Goal: Find specific page/section: Find specific page/section

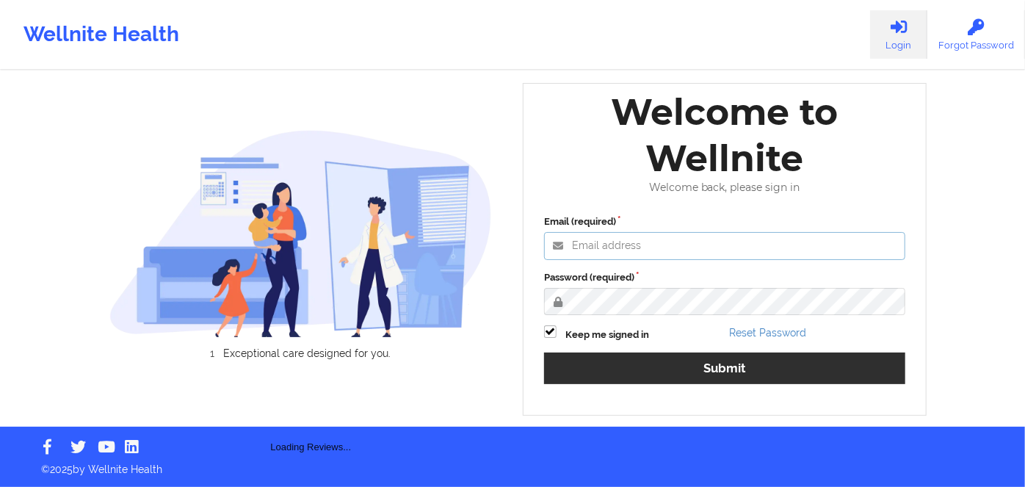
type input "[PERSON_NAME][EMAIL_ADDRESS][DOMAIN_NAME]"
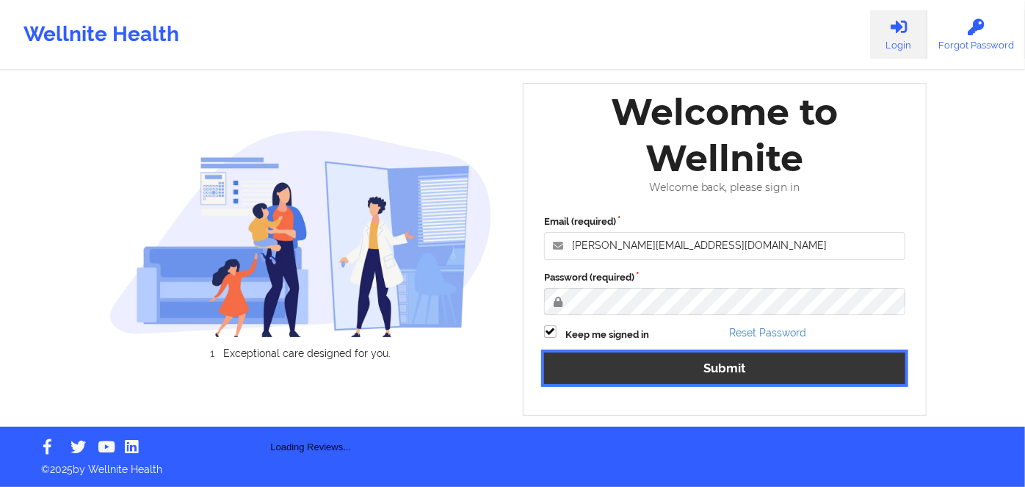
click at [708, 372] on button "Submit" at bounding box center [724, 368] width 361 height 32
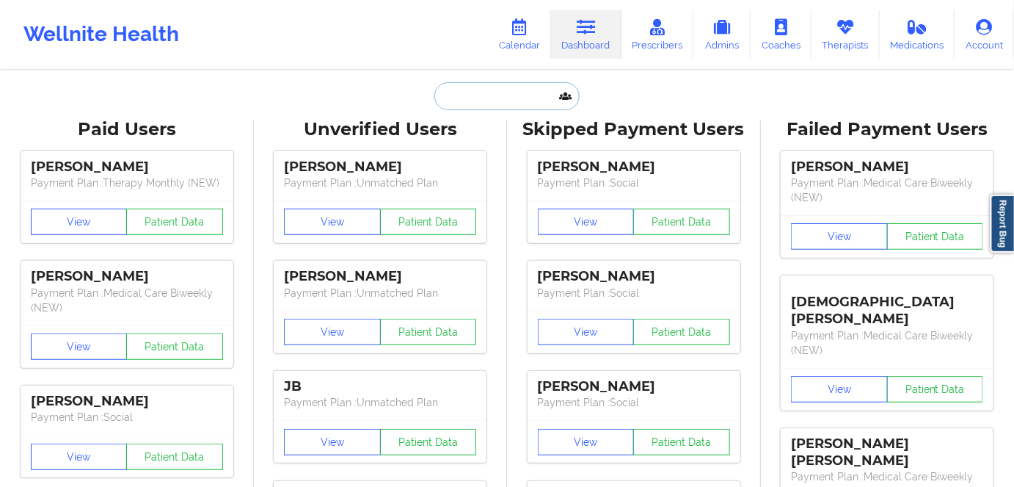
click at [509, 96] on input "text" at bounding box center [507, 96] width 145 height 28
paste input "[EMAIL_ADDRESS][DOMAIN_NAME]"
type input "[EMAIL_ADDRESS][DOMAIN_NAME]"
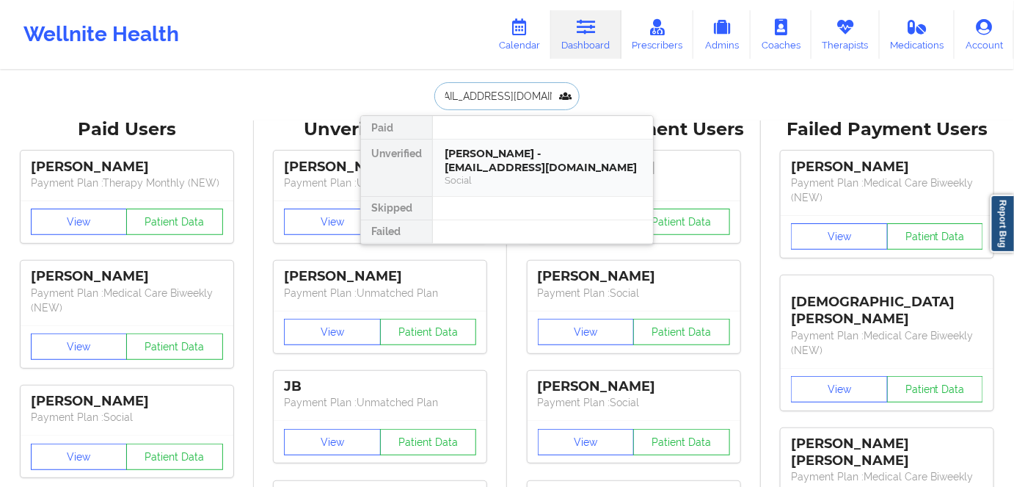
click at [543, 169] on div "[PERSON_NAME] - [EMAIL_ADDRESS][DOMAIN_NAME]" at bounding box center [543, 160] width 197 height 27
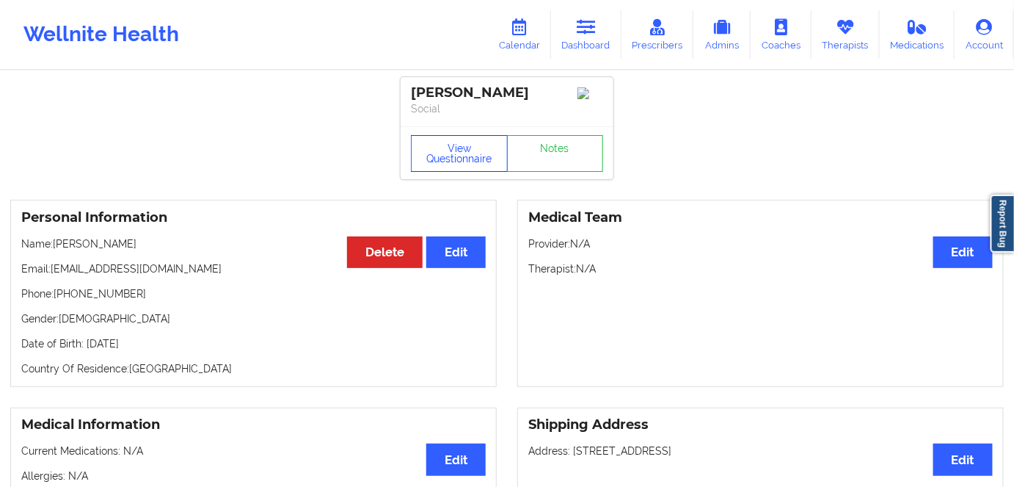
click at [445, 145] on button "View Questionnaire" at bounding box center [459, 153] width 97 height 37
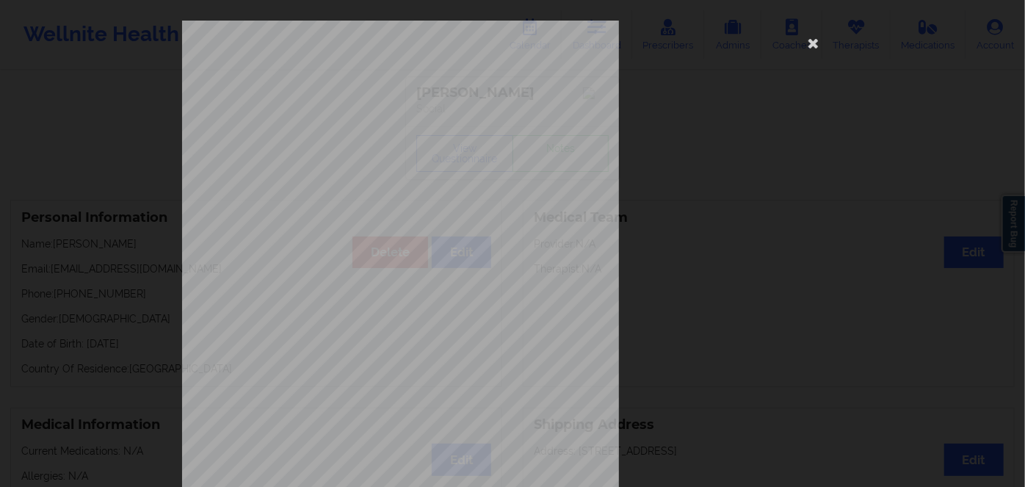
scroll to position [213, 0]
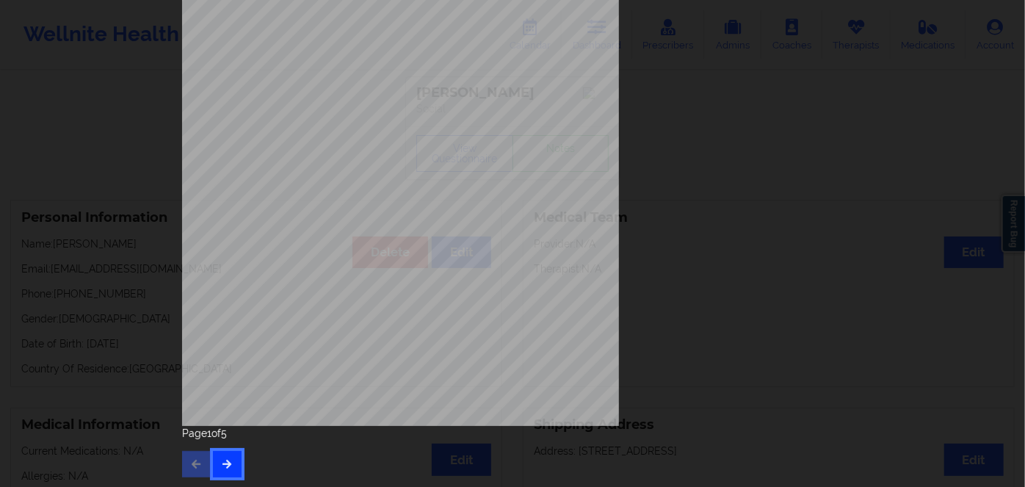
click at [223, 457] on button "button" at bounding box center [227, 464] width 29 height 26
click at [223, 459] on icon "button" at bounding box center [227, 463] width 12 height 9
drag, startPoint x: 221, startPoint y: 478, endPoint x: 222, endPoint y: 466, distance: 11.8
click at [223, 475] on div "Back cover of insurance image Page 3 of 5" at bounding box center [512, 142] width 681 height 690
click at [221, 459] on icon "button" at bounding box center [227, 463] width 12 height 9
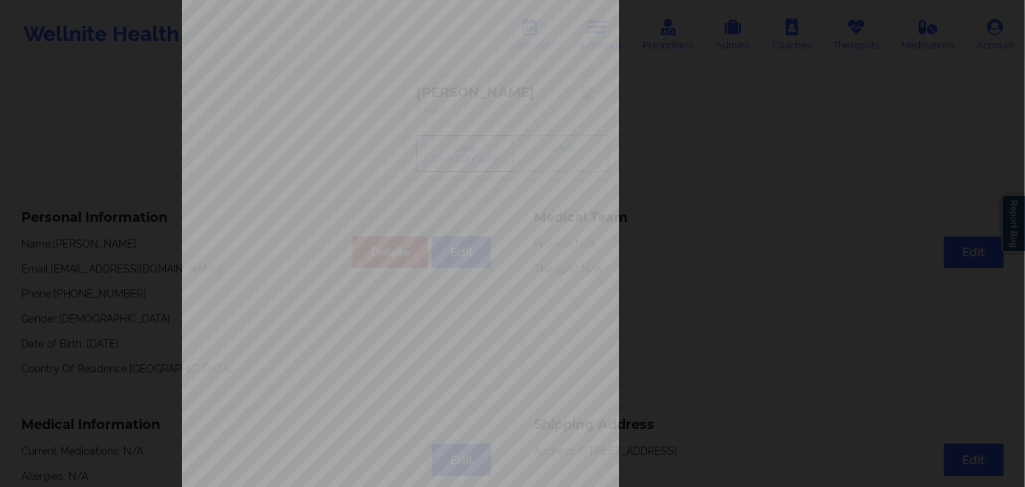
scroll to position [133, 0]
click at [351, 283] on span "891180671" at bounding box center [352, 286] width 34 height 7
click at [360, 284] on span "891180671" at bounding box center [352, 286] width 34 height 7
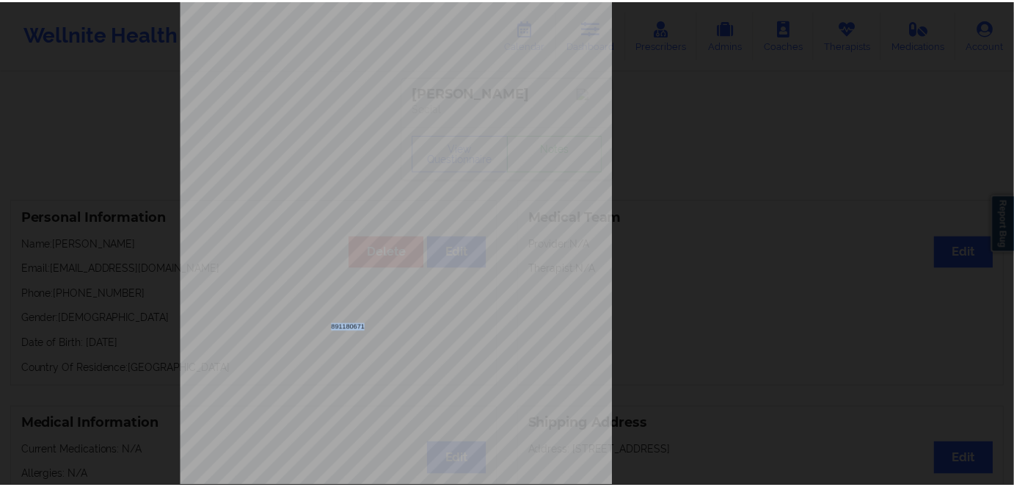
scroll to position [0, 0]
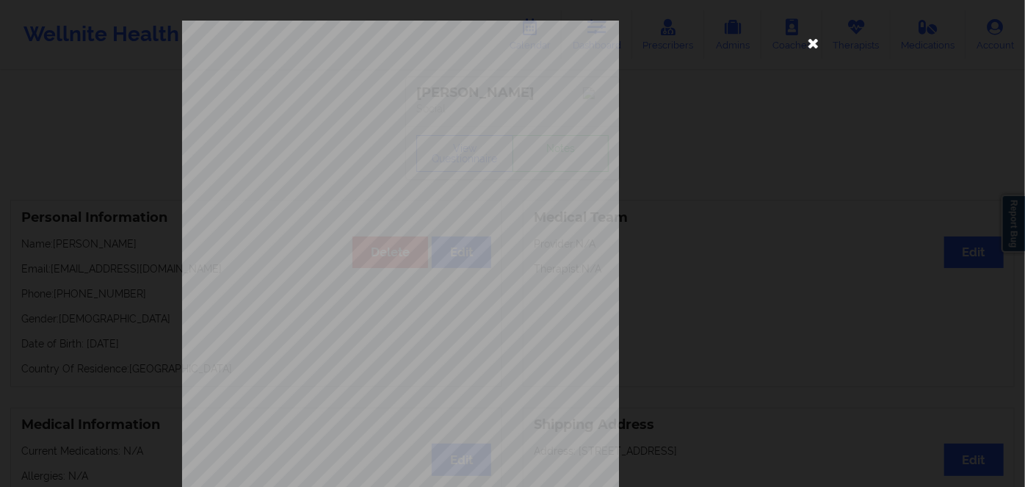
click at [810, 40] on icon at bounding box center [813, 42] width 23 height 23
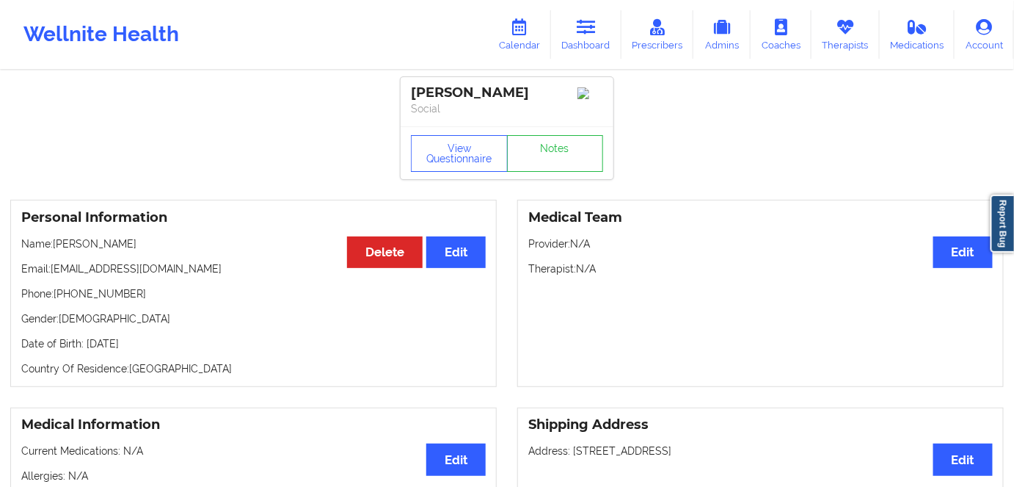
click at [151, 351] on p "Date of Birth: [DEMOGRAPHIC_DATA]" at bounding box center [253, 343] width 465 height 15
copy p "1981"
drag, startPoint x: 127, startPoint y: 245, endPoint x: 57, endPoint y: 247, distance: 70.5
click at [57, 247] on p "Name: [PERSON_NAME]" at bounding box center [253, 243] width 465 height 15
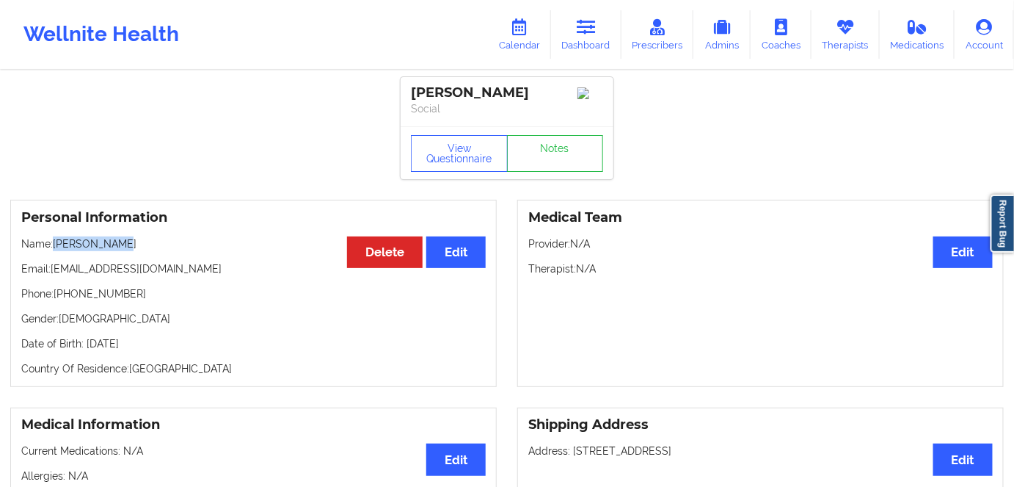
copy p "[PERSON_NAME]"
